Goal: Information Seeking & Learning: Learn about a topic

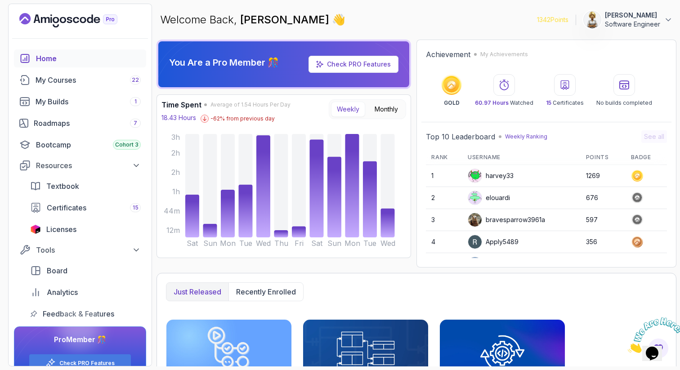
scroll to position [54, 0]
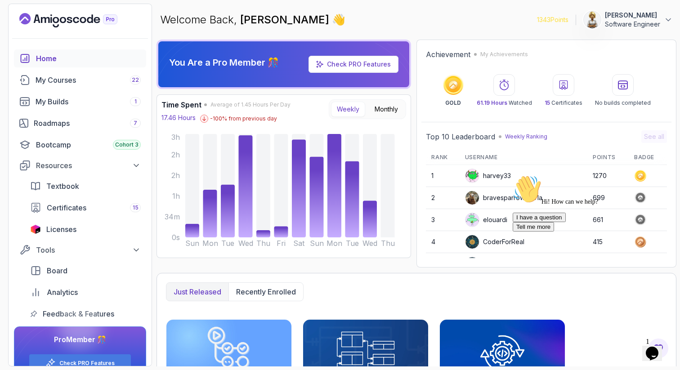
drag, startPoint x: 662, startPoint y: 238, endPoint x: 1172, endPoint y: 410, distance: 538.1
click at [513, 175] on icon "Chat attention grabber" at bounding box center [513, 175] width 0 height 0
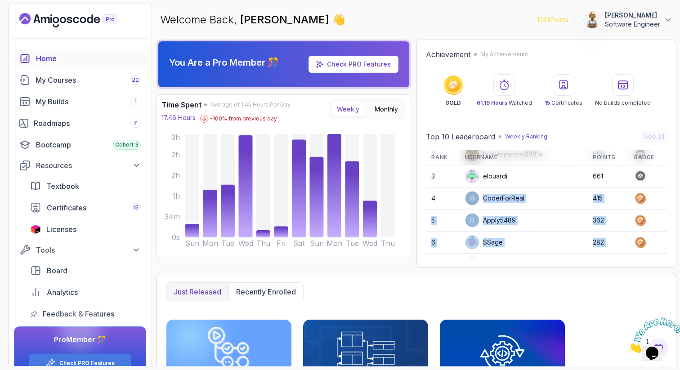
scroll to position [127, 0]
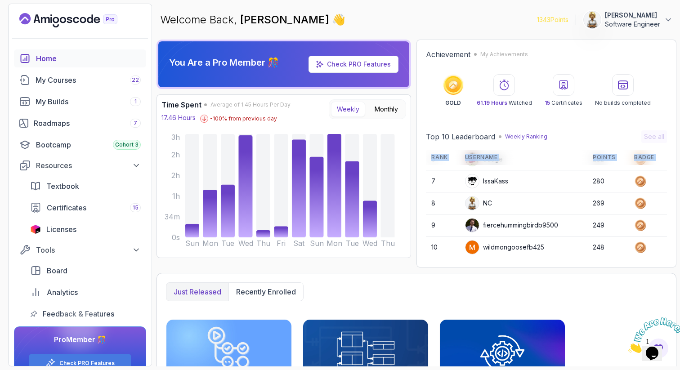
drag, startPoint x: 499, startPoint y: 236, endPoint x: 499, endPoint y: 260, distance: 24.3
click at [499, 260] on div "Top 10 Leaderboard Weekly Ranking See all Rank Username Points Badge 1 harvey33…" at bounding box center [547, 194] width 250 height 137
click at [506, 216] on td "fiercehummingbirdb9500" at bounding box center [524, 226] width 128 height 22
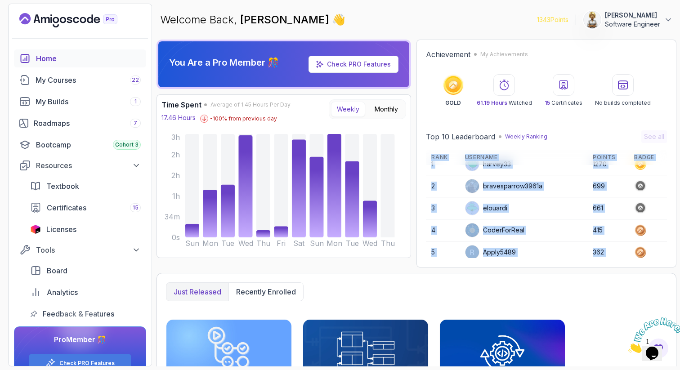
scroll to position [0, 0]
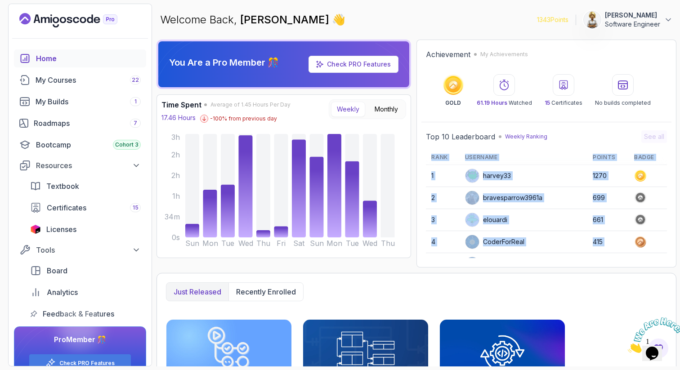
drag, startPoint x: 496, startPoint y: 233, endPoint x: 496, endPoint y: 144, distance: 89.6
click at [496, 144] on div "Top 10 Leaderboard Weekly Ranking See all Rank Username Points Badge 1 harvey33…" at bounding box center [546, 195] width 241 height 128
click at [65, 81] on div "My Courses 22" at bounding box center [88, 80] width 105 height 11
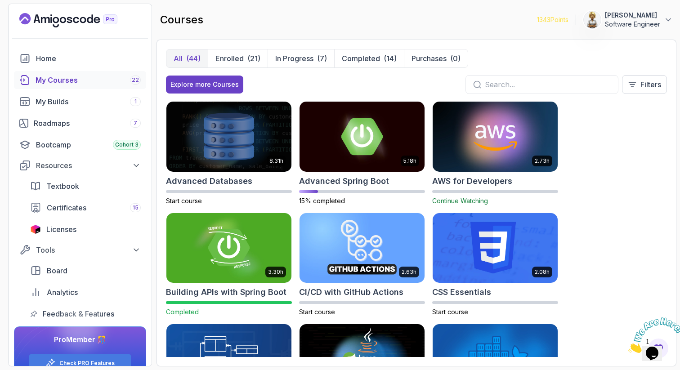
click at [616, 153] on div "8.31h Advanced Databases Start course 5.18h Advanced Spring Boot 15% completed …" at bounding box center [416, 229] width 501 height 256
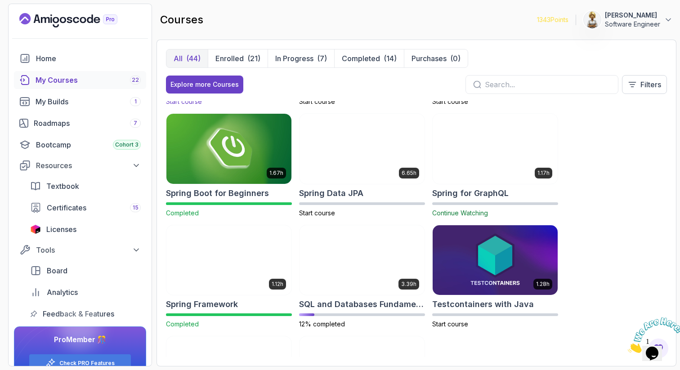
scroll to position [1332, 0]
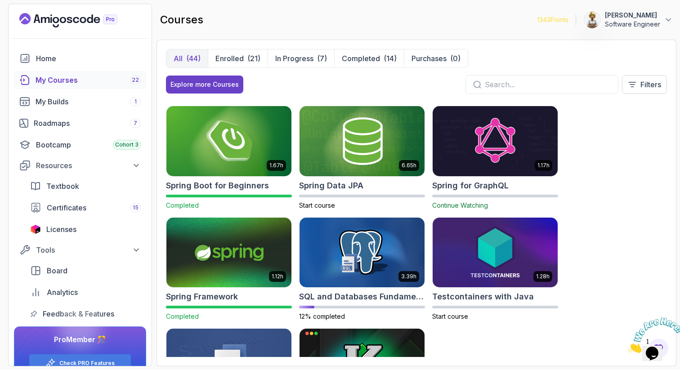
click at [222, 270] on img at bounding box center [228, 252] width 131 height 73
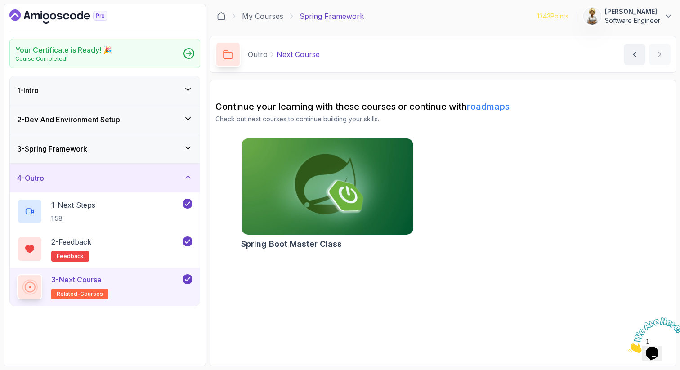
click at [87, 145] on h3 "3 - Spring Framework" at bounding box center [52, 149] width 70 height 11
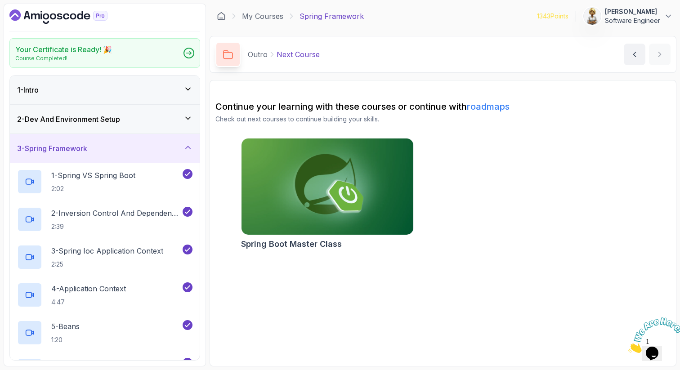
click at [93, 145] on div "3 - Spring Framework" at bounding box center [105, 148] width 176 height 11
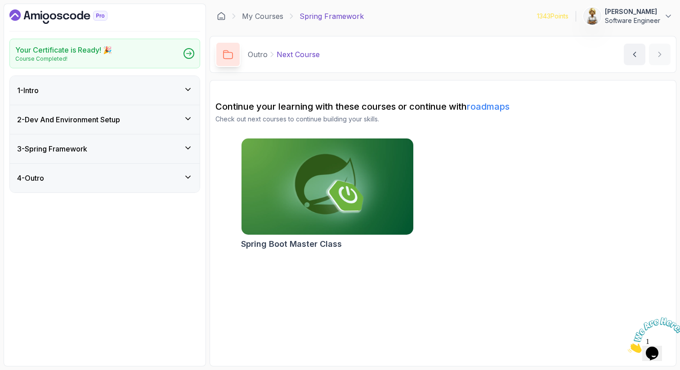
click at [110, 85] on div "1 - Intro" at bounding box center [105, 90] width 176 height 11
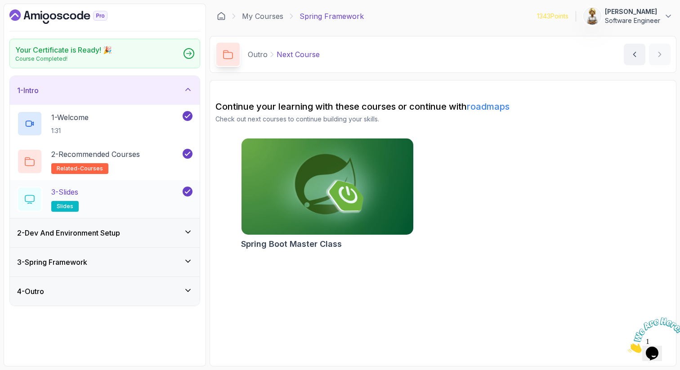
click at [103, 199] on div "3 - Slides slides" at bounding box center [99, 199] width 164 height 25
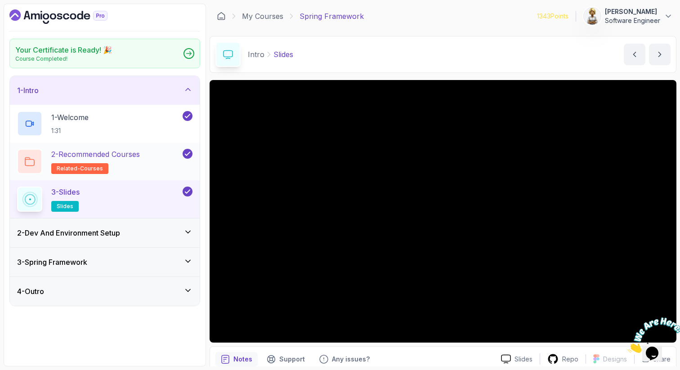
click at [136, 153] on p "2 - Recommended Courses" at bounding box center [95, 154] width 89 height 11
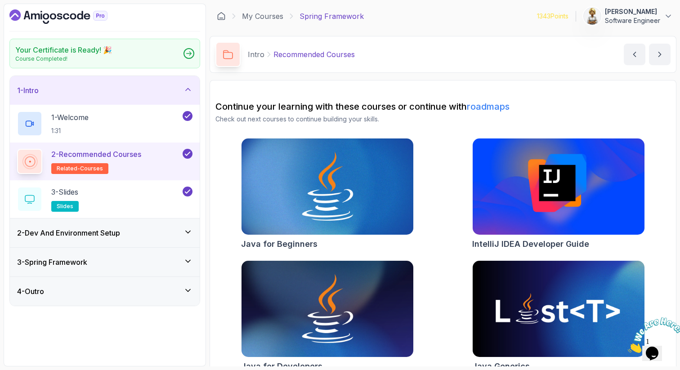
click at [440, 195] on div "Java for Beginners IntelliJ IDEA Developer Guide Java for Developers Java Gener…" at bounding box center [443, 257] width 455 height 238
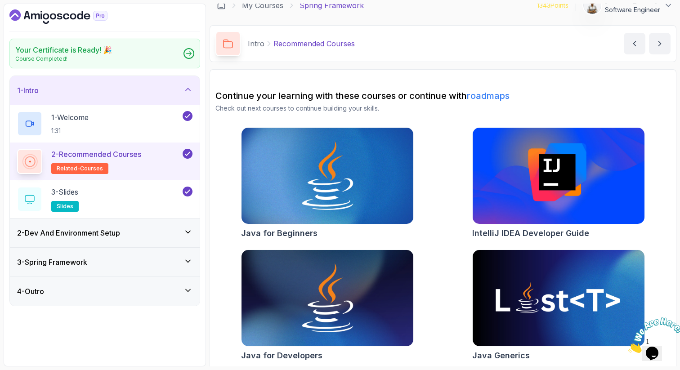
scroll to position [15, 0]
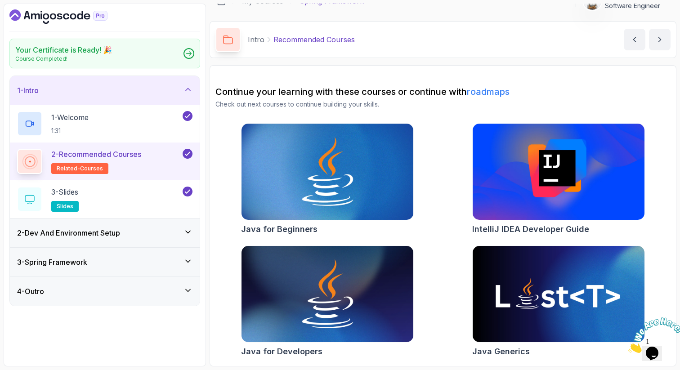
click at [189, 87] on icon at bounding box center [188, 89] width 9 height 9
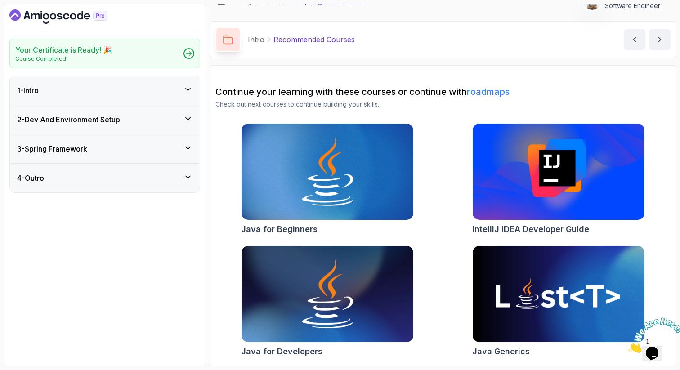
click at [381, 54] on div "Intro Recommended Courses Recommended Courses by nelson" at bounding box center [443, 39] width 467 height 37
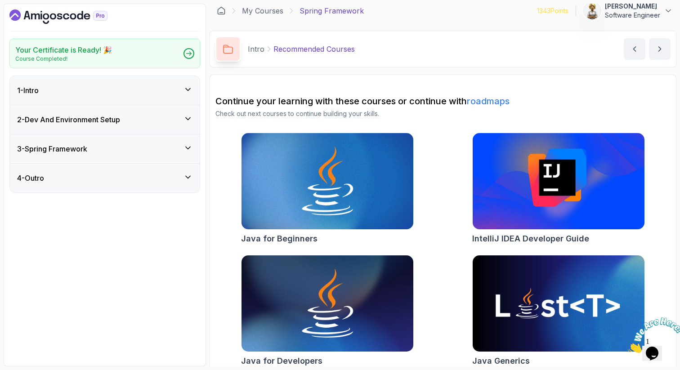
scroll to position [0, 0]
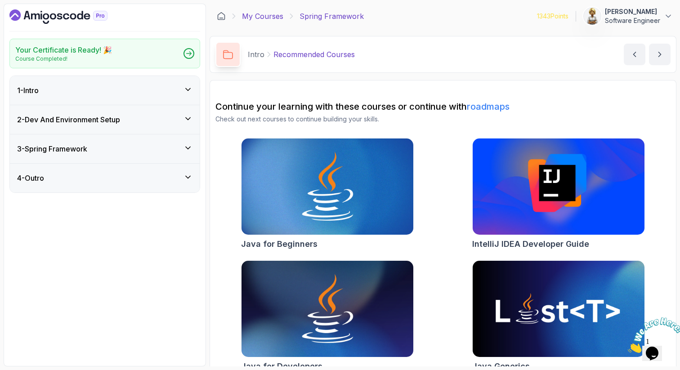
click at [265, 15] on link "My Courses" at bounding box center [262, 16] width 41 height 11
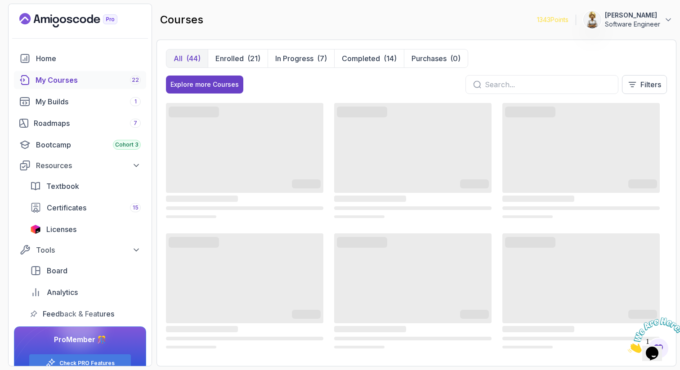
click at [509, 82] on input "text" at bounding box center [548, 84] width 126 height 11
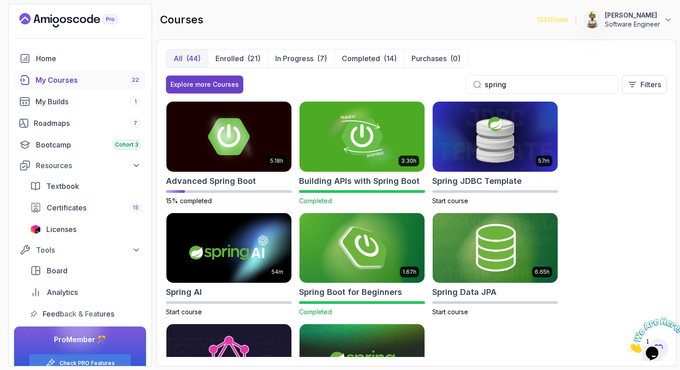
type input "spring"
click at [366, 249] on img at bounding box center [362, 248] width 131 height 73
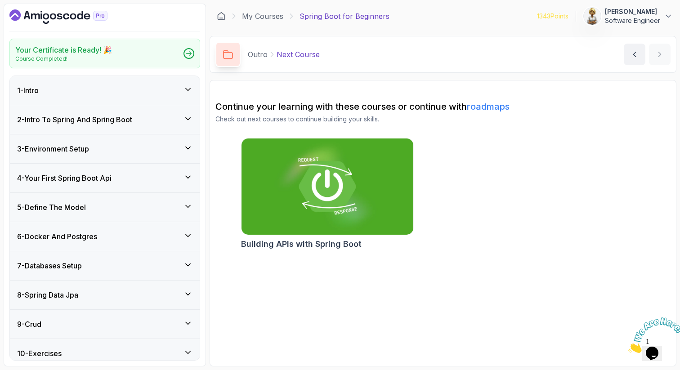
click at [189, 92] on icon at bounding box center [188, 89] width 9 height 9
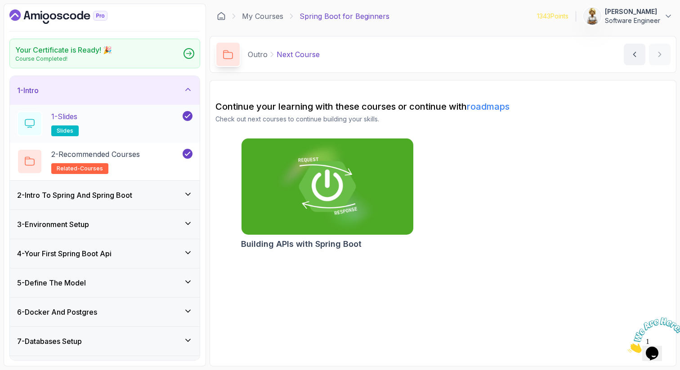
click at [136, 123] on div "1 - Slides slides" at bounding box center [99, 123] width 164 height 25
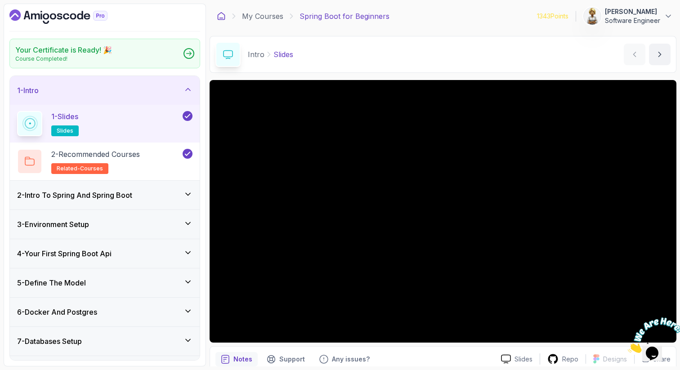
click at [224, 16] on icon at bounding box center [221, 16] width 9 height 9
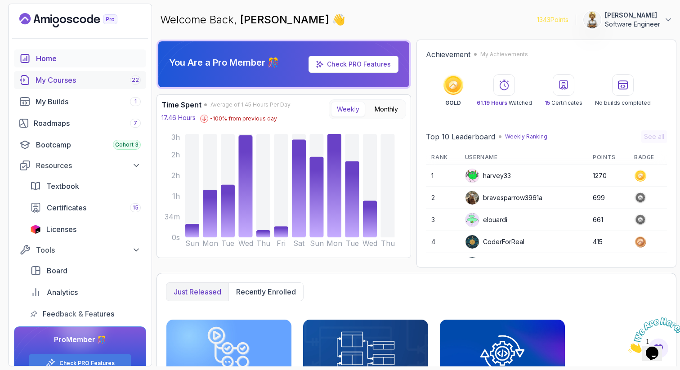
click at [60, 81] on div "My Courses 22" at bounding box center [88, 80] width 105 height 11
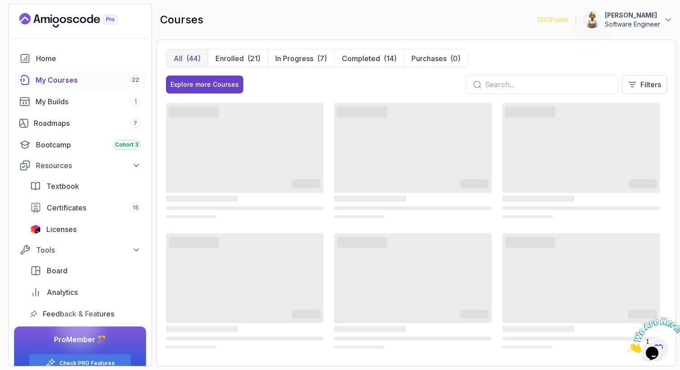
click at [500, 82] on input "text" at bounding box center [548, 84] width 126 height 11
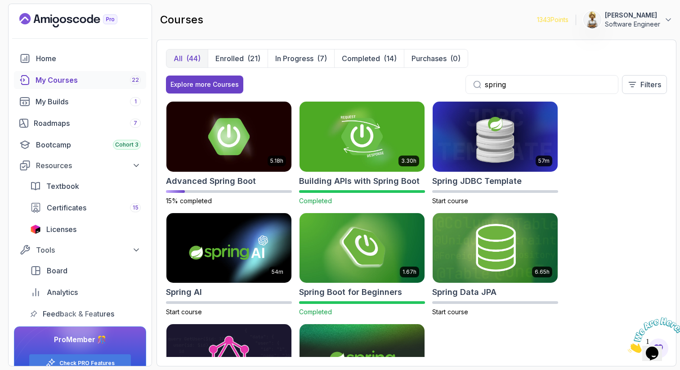
type input "spring"
click at [632, 198] on div "5.18h Advanced Spring Boot 15% completed 3.30h Building APIs with Spring Boot C…" at bounding box center [416, 229] width 501 height 256
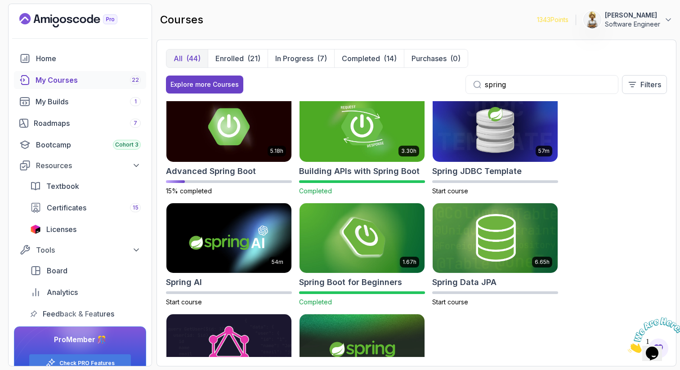
scroll to position [18, 0]
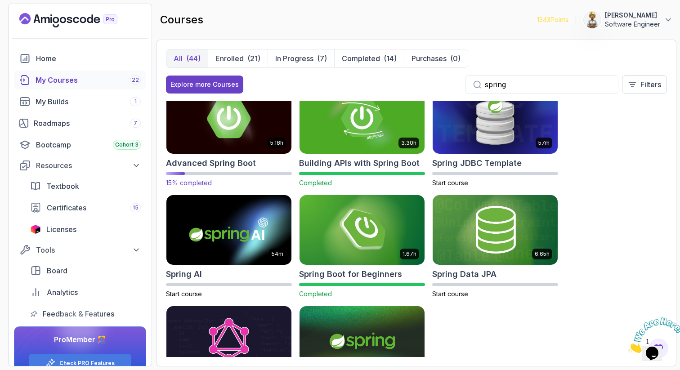
click at [243, 126] on img at bounding box center [228, 118] width 131 height 73
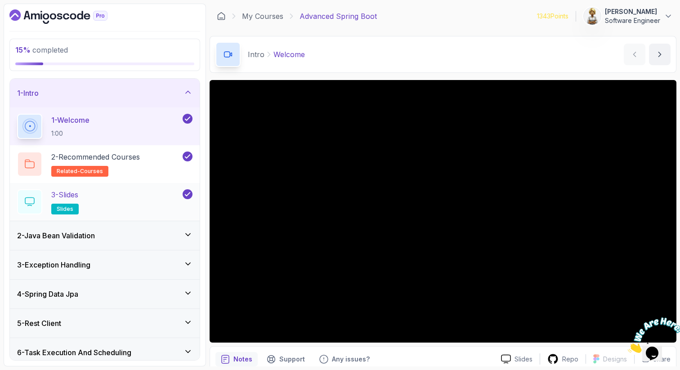
click at [96, 205] on div "3 - Slides slides" at bounding box center [99, 201] width 164 height 25
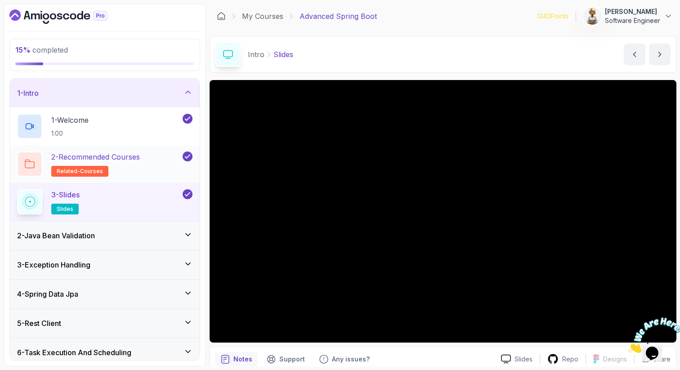
click at [136, 162] on p "2 - Recommended Courses" at bounding box center [95, 157] width 89 height 11
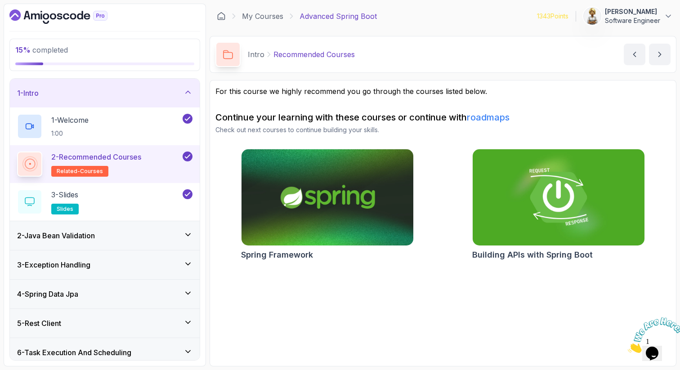
click at [347, 193] on img at bounding box center [327, 197] width 180 height 101
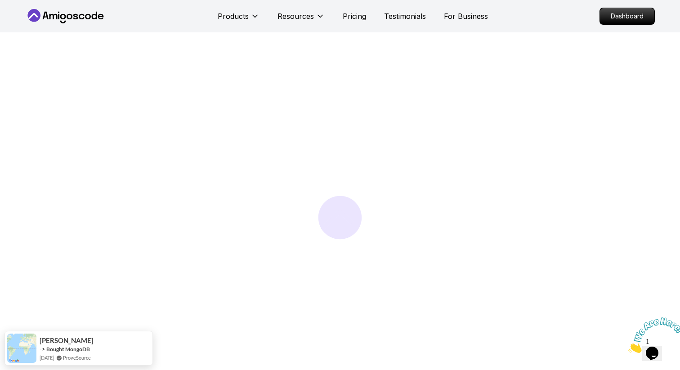
click at [628, 347] on icon "Close" at bounding box center [628, 351] width 0 height 8
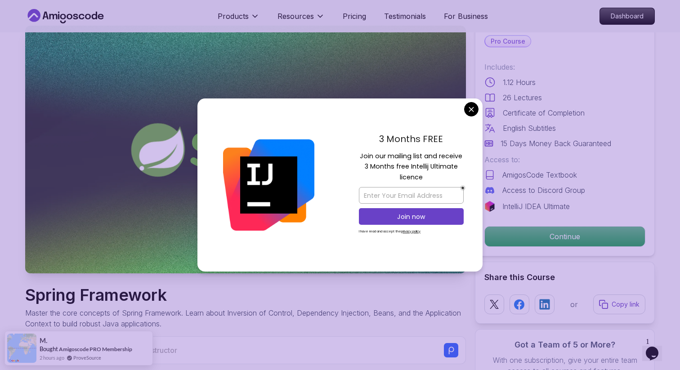
scroll to position [36, 0]
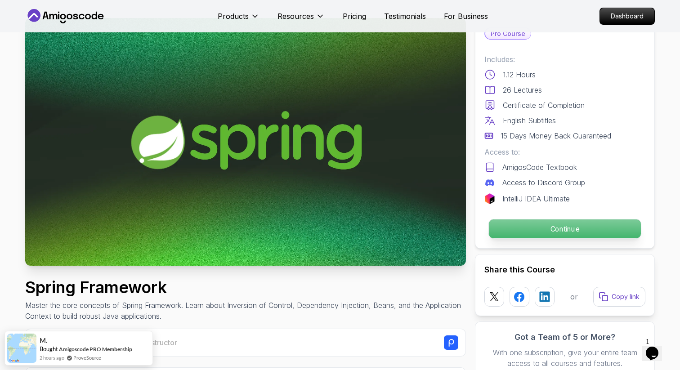
click at [514, 232] on p "Continue" at bounding box center [565, 229] width 152 height 19
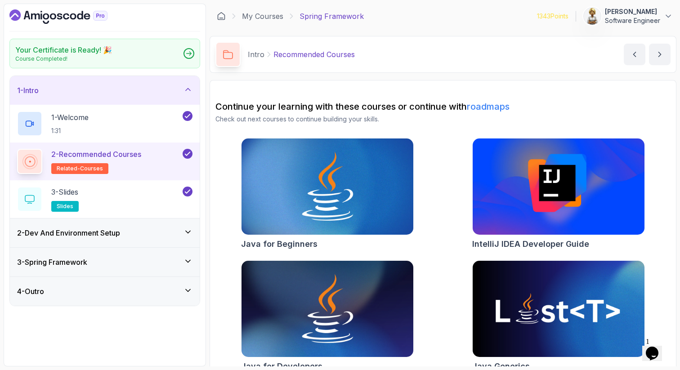
click at [190, 230] on icon at bounding box center [188, 232] width 9 height 9
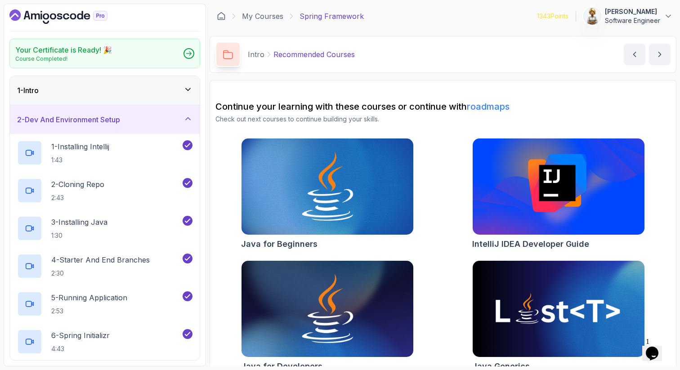
click at [187, 120] on icon at bounding box center [188, 118] width 9 height 9
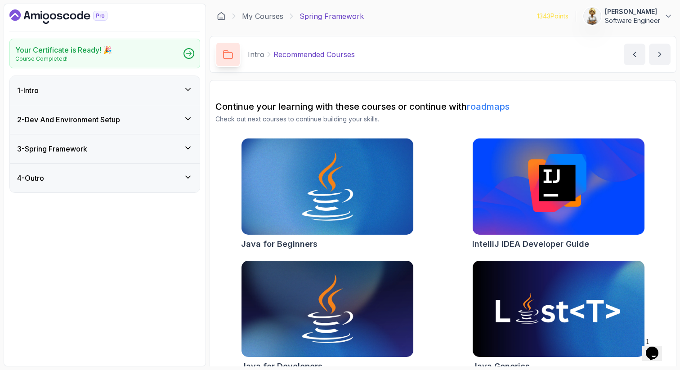
click at [187, 144] on icon at bounding box center [188, 148] width 9 height 9
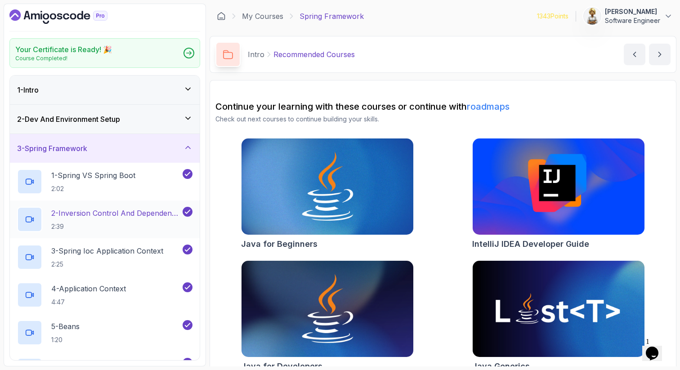
click at [113, 213] on p "2 - Inversion Control And Dependency Injection" at bounding box center [116, 213] width 130 height 11
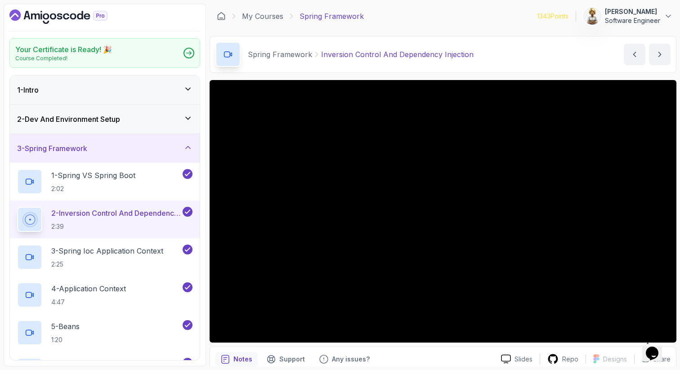
click at [405, 358] on div "Notes Support Any issues?" at bounding box center [355, 359] width 279 height 14
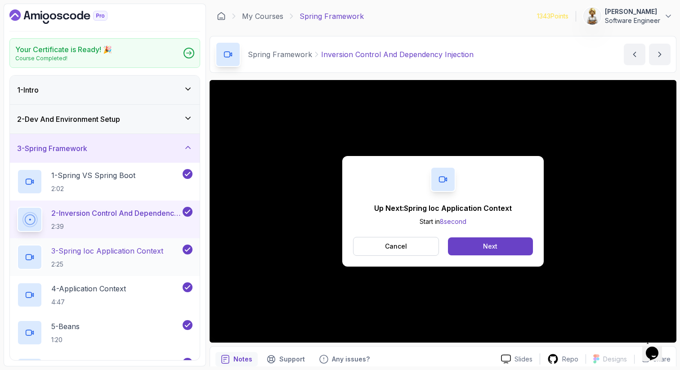
click at [108, 261] on p "2:25" at bounding box center [107, 264] width 112 height 9
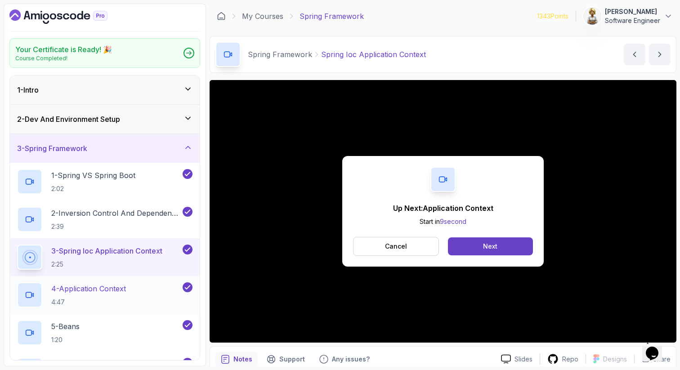
click at [105, 290] on p "4 - Application Context" at bounding box center [88, 289] width 75 height 11
